Goal: Task Accomplishment & Management: Use online tool/utility

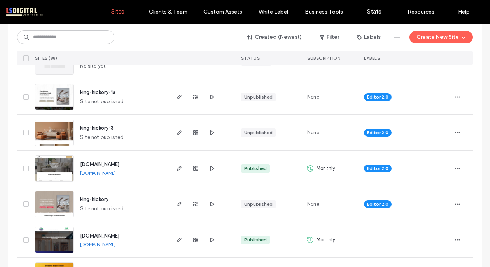
scroll to position [183, 0]
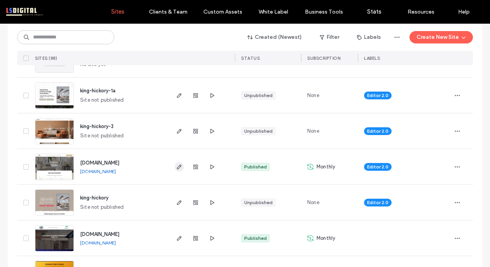
click at [177, 169] on icon "button" at bounding box center [179, 167] width 6 height 6
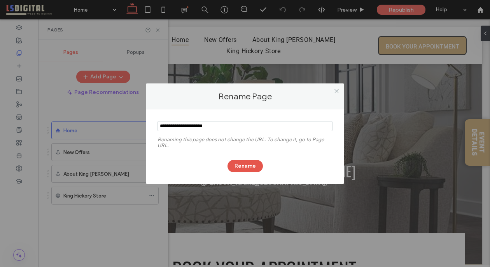
type input "**********"
click at [249, 163] on button "Rename" at bounding box center [244, 166] width 35 height 12
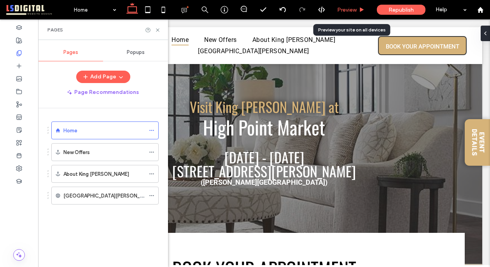
click at [350, 10] on span "Preview" at bounding box center [346, 10] width 19 height 7
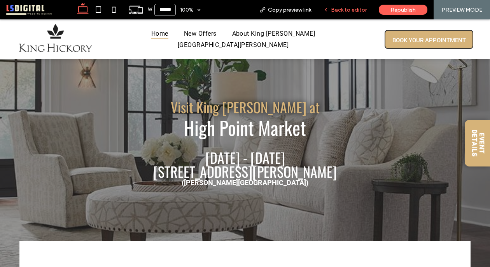
click at [349, 12] on span "Back to editor" at bounding box center [349, 10] width 36 height 7
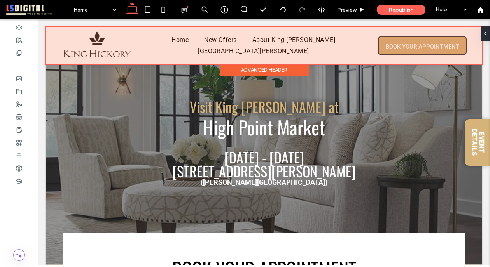
click at [277, 51] on div at bounding box center [264, 45] width 436 height 37
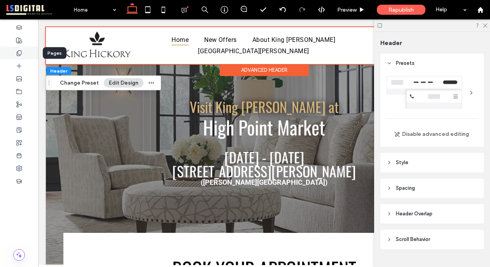
click at [23, 55] on div at bounding box center [19, 53] width 38 height 13
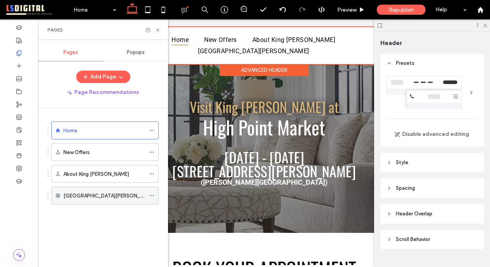
click at [152, 194] on icon at bounding box center [151, 195] width 5 height 5
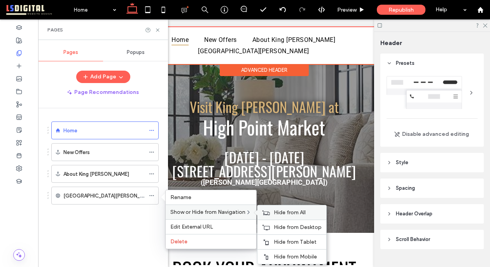
click at [291, 209] on span "Hide from All" at bounding box center [290, 212] width 32 height 7
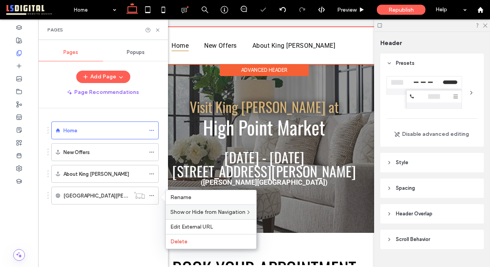
click at [154, 30] on div at bounding box center [153, 30] width 16 height 6
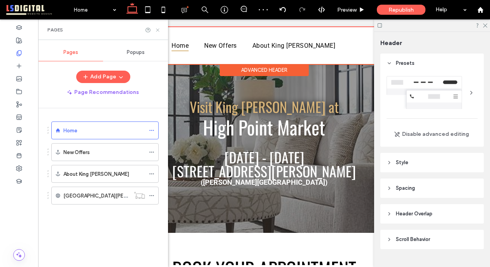
click at [158, 30] on icon at bounding box center [158, 30] width 6 height 6
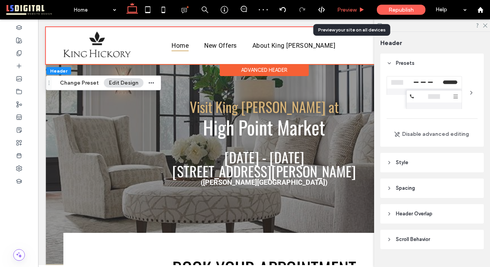
click at [349, 14] on div "Preview" at bounding box center [351, 9] width 40 height 19
click at [350, 10] on span "Preview" at bounding box center [346, 10] width 19 height 7
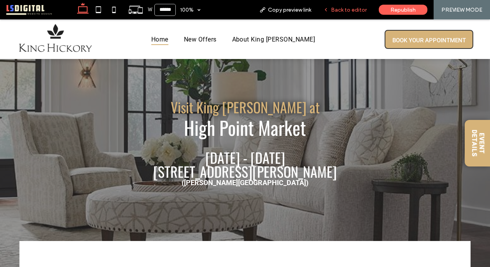
click at [350, 13] on div "Back to editor" at bounding box center [345, 9] width 56 height 19
drag, startPoint x: 346, startPoint y: 9, endPoint x: 326, endPoint y: 100, distance: 92.7
click at [346, 9] on span "Back to editor" at bounding box center [349, 10] width 36 height 7
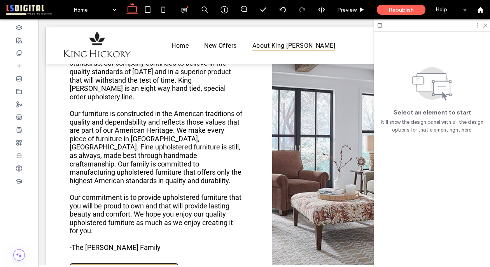
scroll to position [1373, 0]
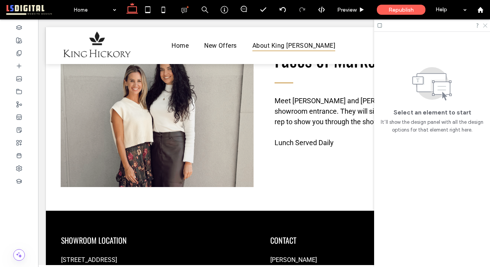
click at [485, 24] on icon at bounding box center [484, 25] width 5 height 5
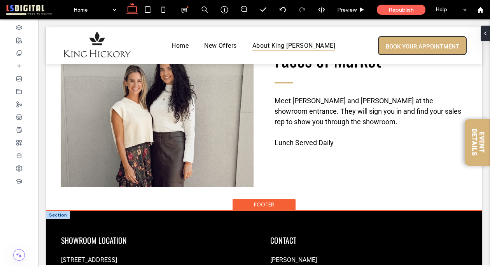
click at [52, 211] on div at bounding box center [58, 215] width 24 height 9
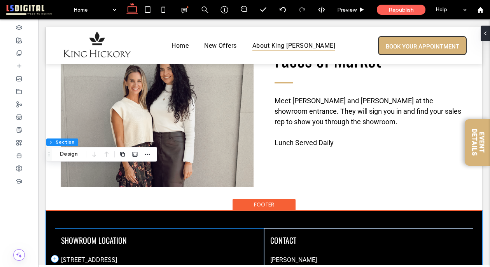
click at [166, 228] on div "SHOWROOM LOCATION 330 N Hamillton Street Suite 101 High Point, NC 27260" at bounding box center [159, 258] width 209 height 61
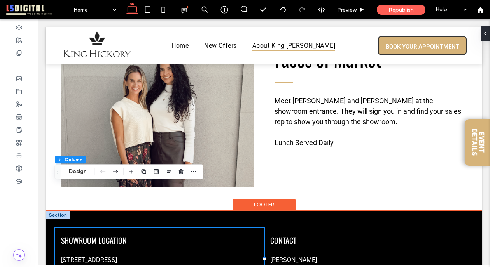
click at [248, 211] on div "SHOWROOM LOCATION 330 N Hamillton Street Suite 101 High Point, NC 27260 CONTACT…" at bounding box center [264, 259] width 436 height 96
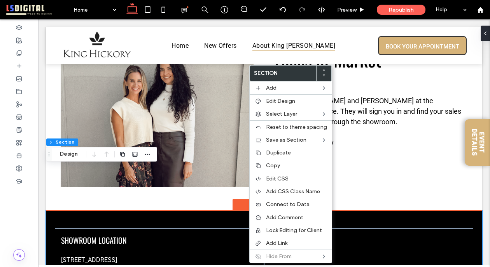
click at [209, 211] on div "SHOWROOM LOCATION 330 N Hamillton Street Suite 101 High Point, NC 27260 CONTACT…" at bounding box center [264, 259] width 436 height 96
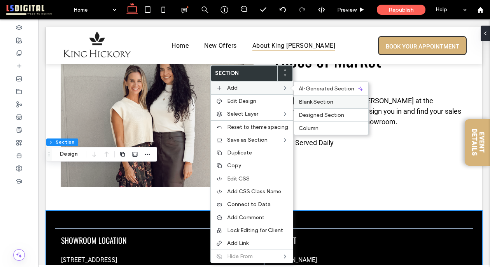
click at [333, 106] on div "Blank Section" at bounding box center [331, 101] width 74 height 13
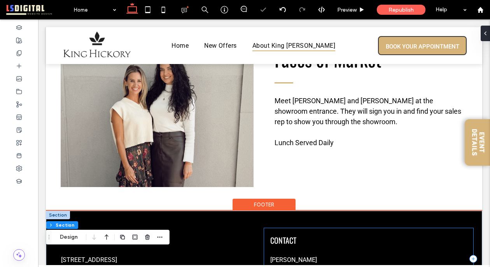
scroll to position [1421, 0]
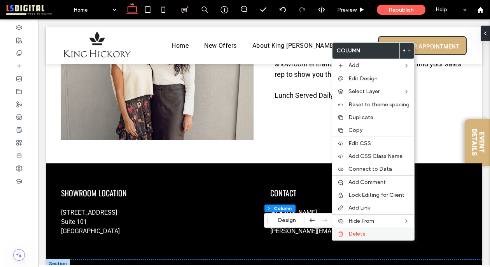
drag, startPoint x: 342, startPoint y: 233, endPoint x: 153, endPoint y: 227, distance: 188.9
click at [342, 233] on icon at bounding box center [340, 234] width 6 height 6
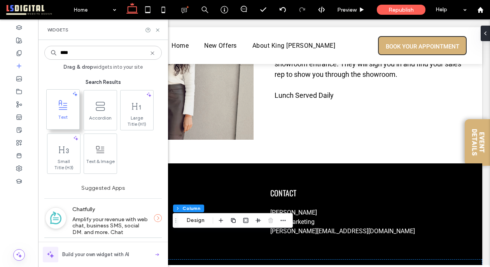
type input "****"
click at [54, 115] on span "Text" at bounding box center [63, 119] width 33 height 11
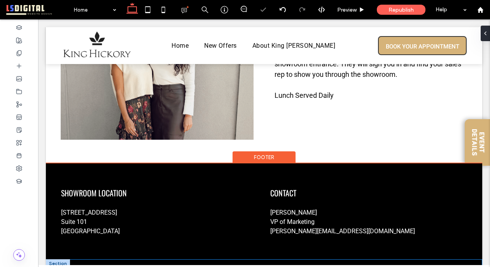
drag, startPoint x: 61, startPoint y: 117, endPoint x: 159, endPoint y: 249, distance: 164.5
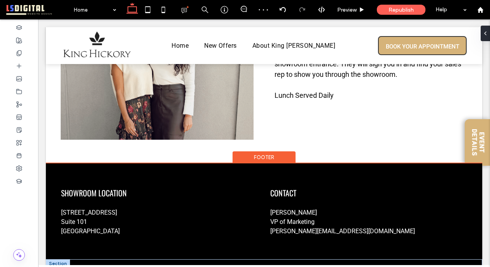
type input "******"
type input "**"
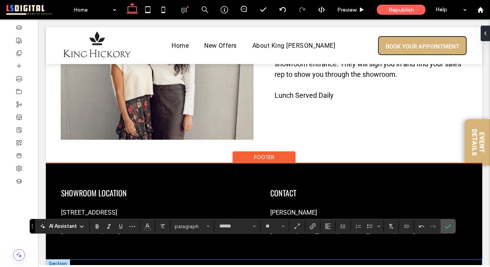
drag, startPoint x: 229, startPoint y: 246, endPoint x: 124, endPoint y: 242, distance: 105.0
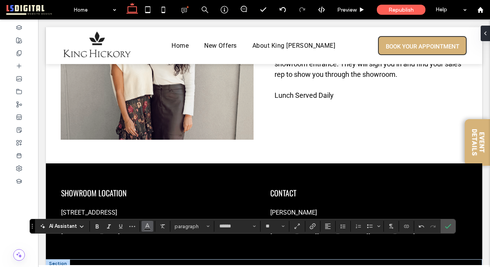
click at [150, 227] on icon "Color" at bounding box center [147, 226] width 6 height 6
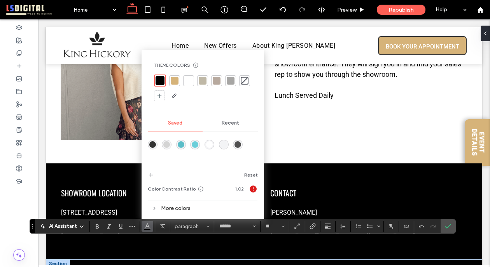
click at [190, 82] on div at bounding box center [189, 81] width 8 height 8
drag, startPoint x: 449, startPoint y: 228, endPoint x: 268, endPoint y: 214, distance: 182.0
click at [449, 228] on icon "Confirm" at bounding box center [448, 226] width 6 height 6
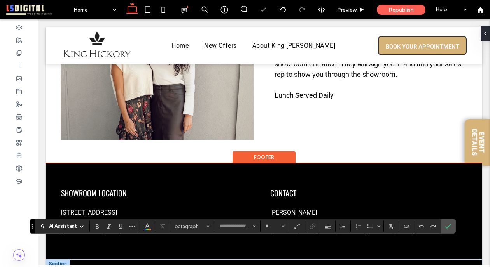
type input "******"
type input "**"
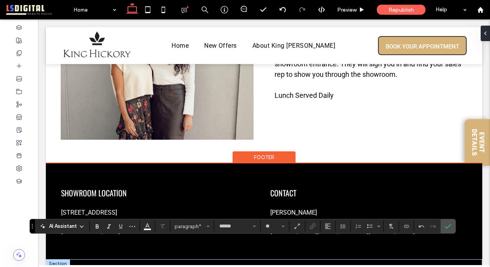
drag, startPoint x: 227, startPoint y: 242, endPoint x: 103, endPoint y: 222, distance: 125.6
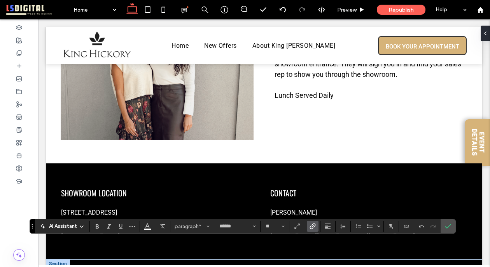
click at [312, 225] on use "Link" at bounding box center [312, 227] width 6 height 6
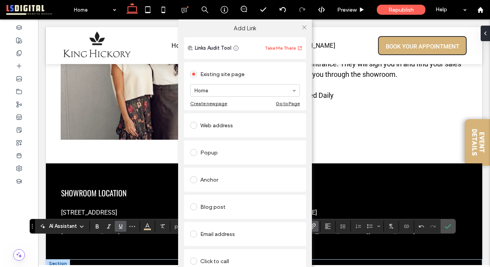
click at [193, 124] on span at bounding box center [193, 125] width 7 height 7
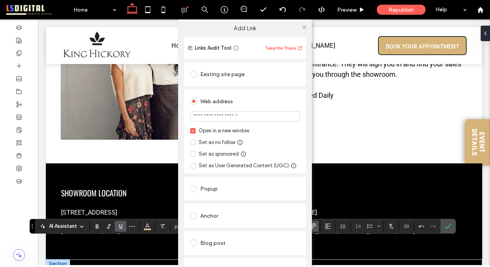
click at [221, 115] on input "url" at bounding box center [245, 117] width 110 height 10
type input "**********"
click at [274, 106] on div "Web address" at bounding box center [245, 101] width 110 height 12
click at [302, 26] on icon at bounding box center [304, 27] width 6 height 6
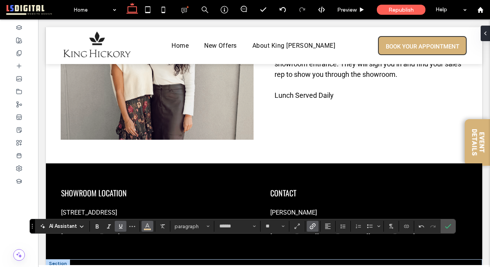
click at [153, 227] on button "Color" at bounding box center [147, 226] width 12 height 11
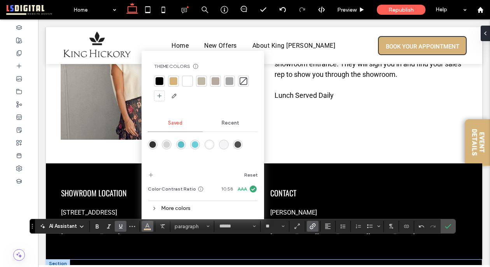
click at [187, 77] on div at bounding box center [187, 81] width 8 height 8
click at [448, 229] on icon "Confirm" at bounding box center [448, 226] width 6 height 6
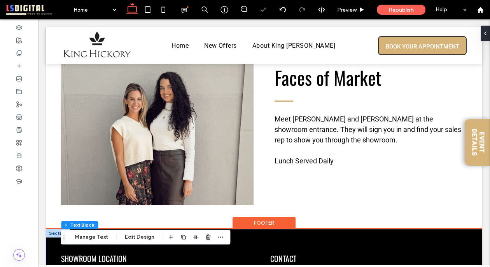
scroll to position [1354, 0]
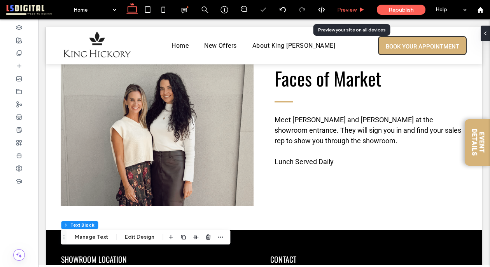
click at [349, 5] on div "Preview" at bounding box center [351, 9] width 40 height 19
drag, startPoint x: 350, startPoint y: 9, endPoint x: 288, endPoint y: 138, distance: 143.4
click at [350, 9] on span "Preview" at bounding box center [346, 10] width 19 height 7
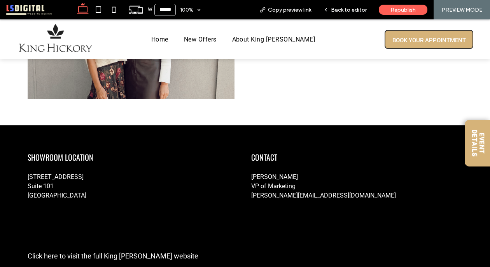
scroll to position [1435, 0]
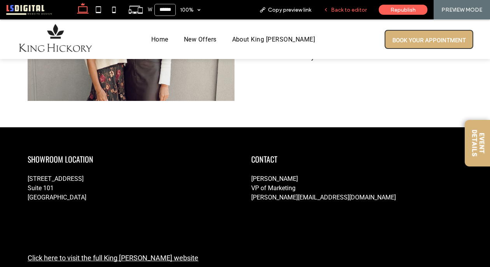
click at [361, 9] on span "Back to editor" at bounding box center [349, 10] width 36 height 7
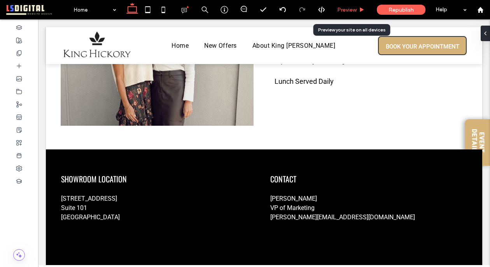
scroll to position [1415, 0]
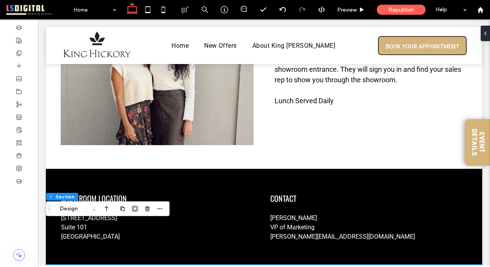
click at [134, 208] on icon "button" at bounding box center [135, 209] width 6 height 6
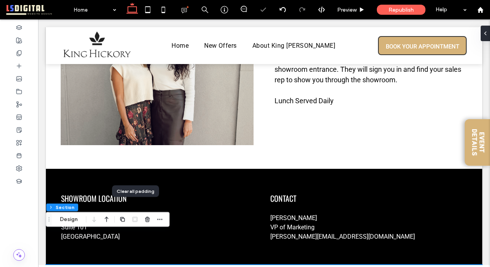
type input "*"
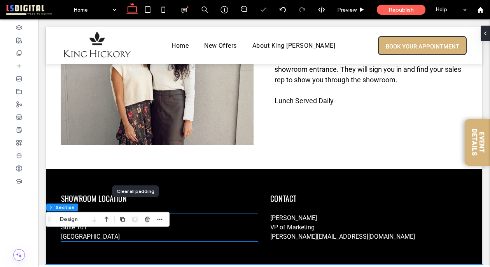
scroll to position [1404, 0]
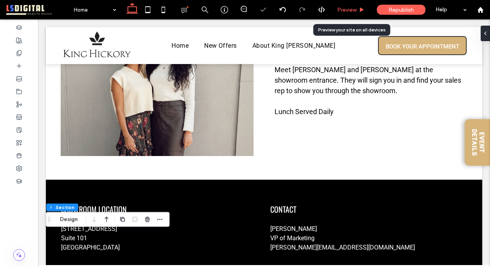
click at [357, 12] on div "Preview" at bounding box center [350, 10] width 39 height 7
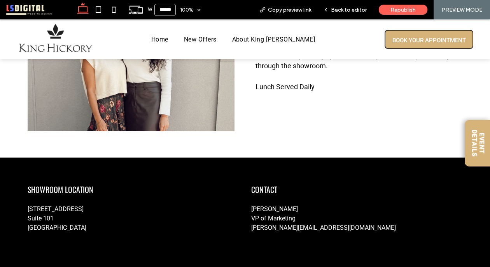
click at [349, 9] on span "Back to editor" at bounding box center [349, 10] width 36 height 7
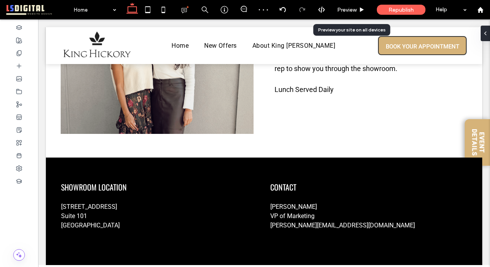
scroll to position [1404, 0]
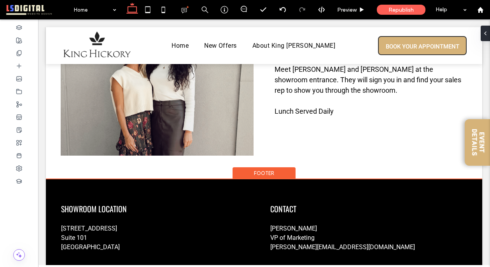
drag, startPoint x: 476, startPoint y: 249, endPoint x: 434, endPoint y: 243, distance: 42.0
type input "**"
type input "****"
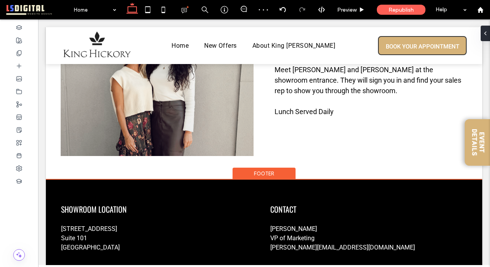
drag, startPoint x: 52, startPoint y: 247, endPoint x: 59, endPoint y: 247, distance: 7.0
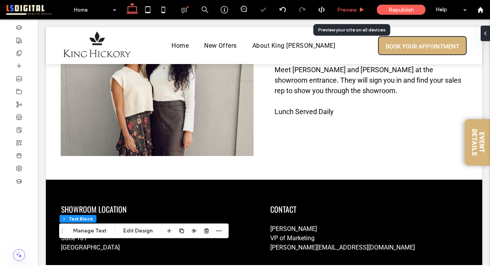
click at [344, 12] on span "Preview" at bounding box center [346, 10] width 19 height 7
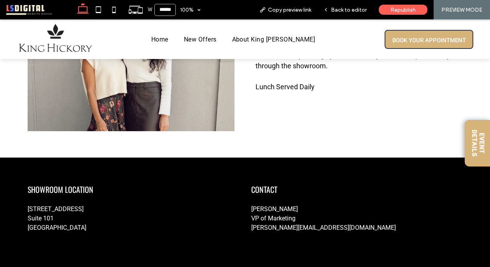
scroll to position [1428, 0]
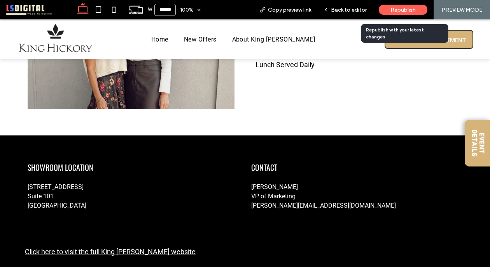
click at [411, 12] on span "Republish" at bounding box center [402, 10] width 25 height 7
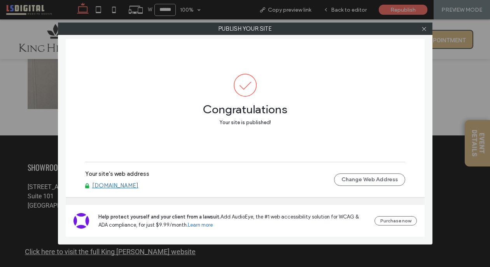
click at [427, 29] on div at bounding box center [424, 29] width 12 height 12
click at [420, 30] on div at bounding box center [424, 29] width 12 height 12
click at [424, 30] on icon at bounding box center [424, 29] width 6 height 6
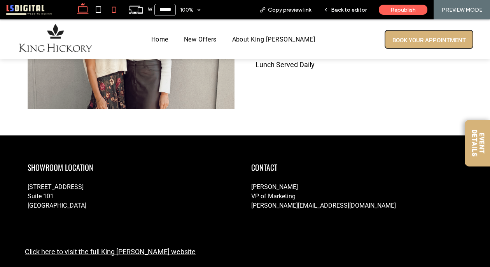
click at [117, 10] on icon at bounding box center [114, 10] width 16 height 16
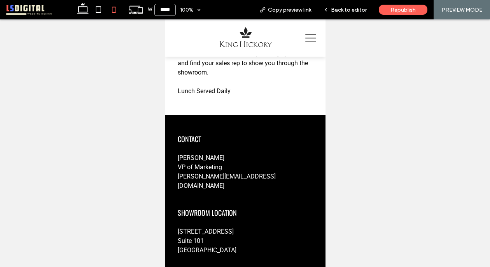
type input "*****"
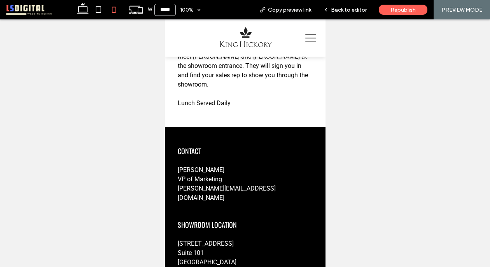
scroll to position [2, 0]
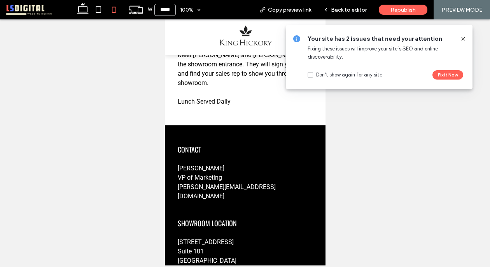
click at [462, 39] on use at bounding box center [462, 38] width 3 height 3
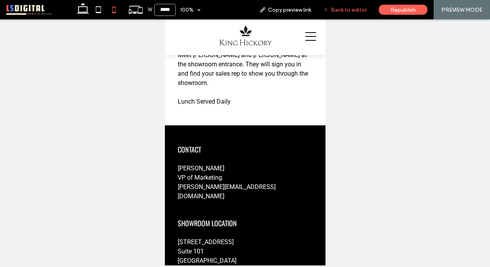
click at [334, 9] on span "Back to editor" at bounding box center [349, 10] width 36 height 7
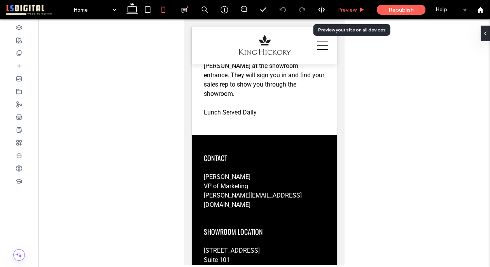
drag, startPoint x: 337, startPoint y: 9, endPoint x: 50, endPoint y: 218, distance: 354.7
click at [337, 9] on span "Preview" at bounding box center [346, 10] width 19 height 7
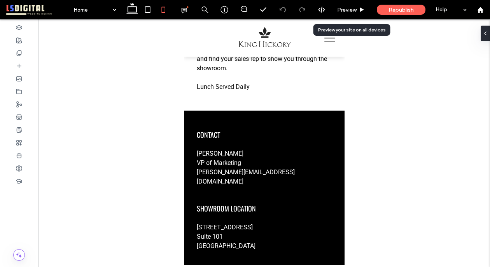
scroll to position [1812, 0]
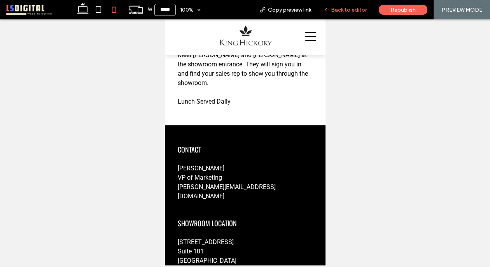
click at [351, 12] on span "Back to editor" at bounding box center [349, 10] width 36 height 7
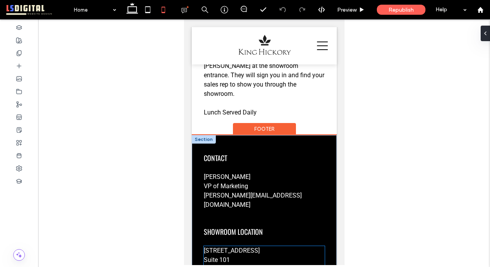
scroll to position [1838, 0]
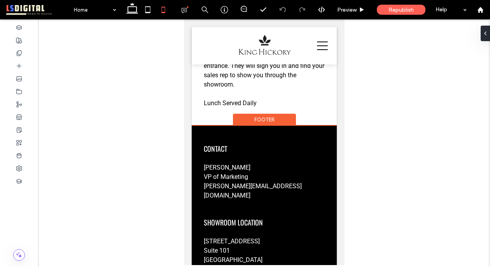
drag, startPoint x: 203, startPoint y: 248, endPoint x: 199, endPoint y: 249, distance: 3.9
drag, startPoint x: 315, startPoint y: 247, endPoint x: 326, endPoint y: 246, distance: 10.6
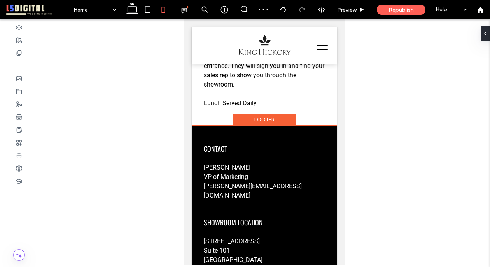
type input "***"
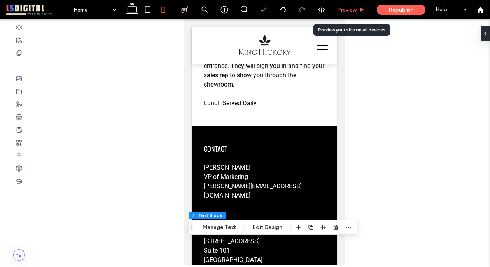
click at [357, 7] on div "Preview" at bounding box center [350, 10] width 39 height 7
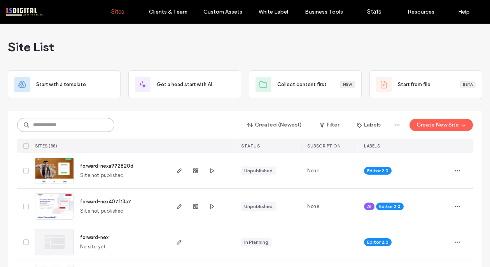
click at [89, 123] on input at bounding box center [65, 125] width 97 height 14
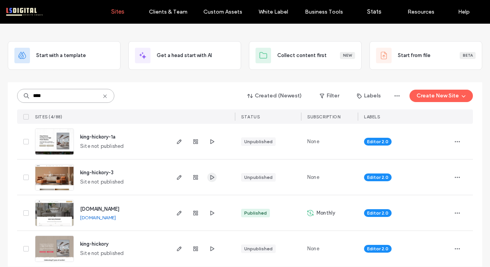
scroll to position [30, 0]
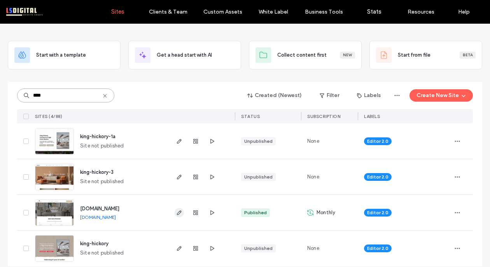
type input "****"
click at [177, 209] on span "button" at bounding box center [178, 212] width 9 height 9
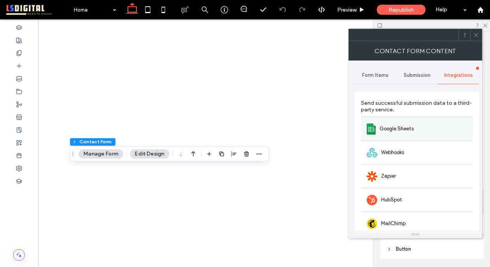
click at [396, 130] on span "Google Sheets" at bounding box center [396, 129] width 34 height 8
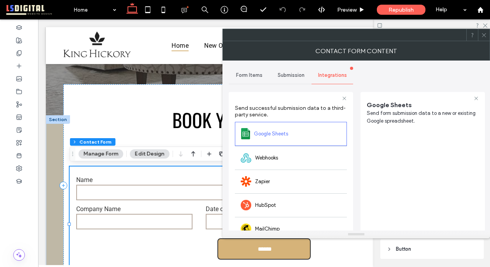
scroll to position [149, 0]
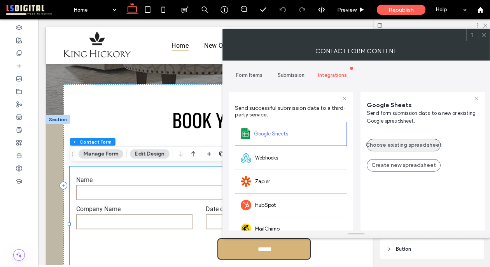
click at [387, 143] on button "Choose existing spreadsheet" at bounding box center [403, 145] width 74 height 12
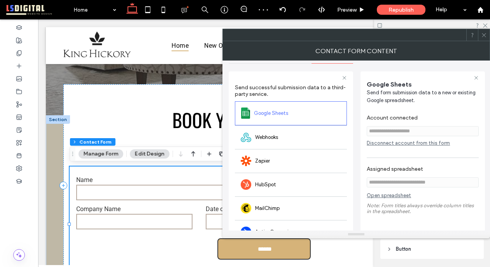
scroll to position [31, 0]
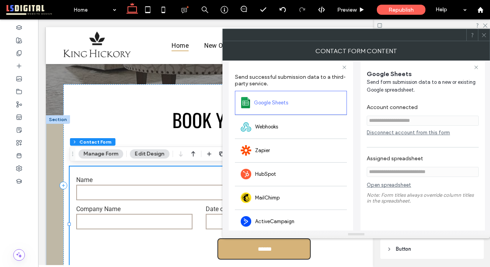
click at [481, 32] on icon at bounding box center [484, 35] width 6 height 6
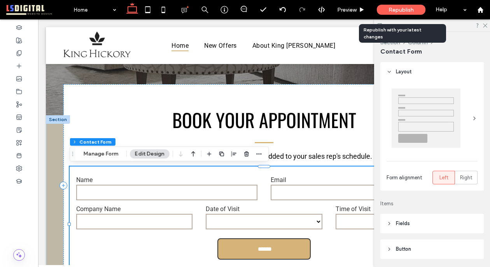
click at [392, 12] on span "Republish" at bounding box center [400, 10] width 25 height 7
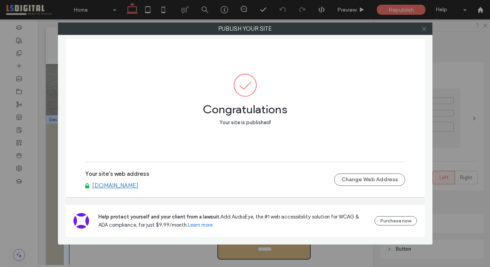
click at [425, 28] on icon at bounding box center [424, 29] width 6 height 6
